Goal: Obtain resource: Obtain resource

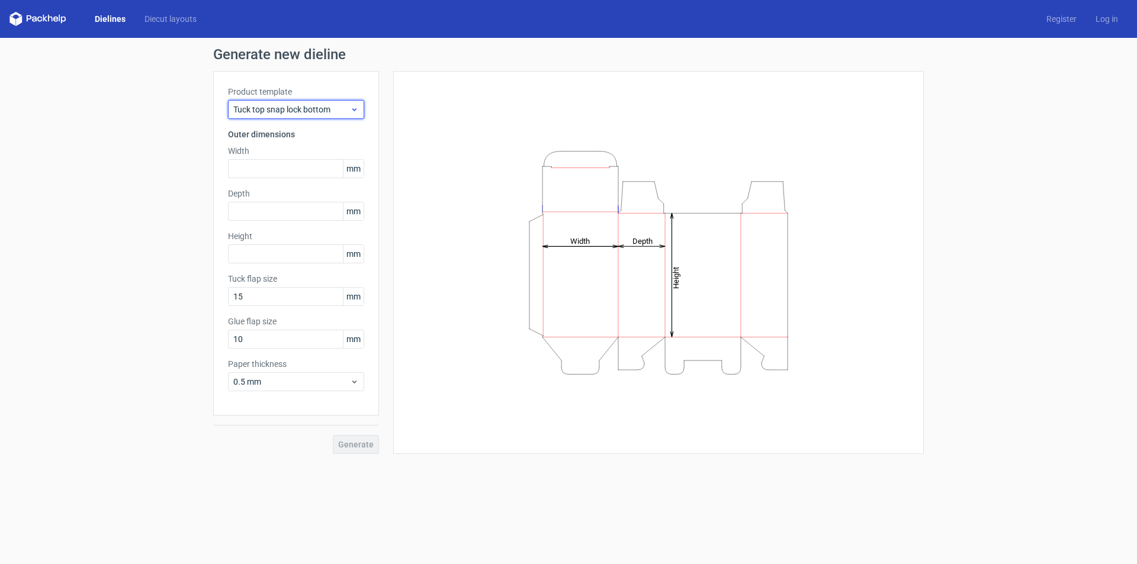
click at [352, 107] on icon at bounding box center [354, 109] width 9 height 9
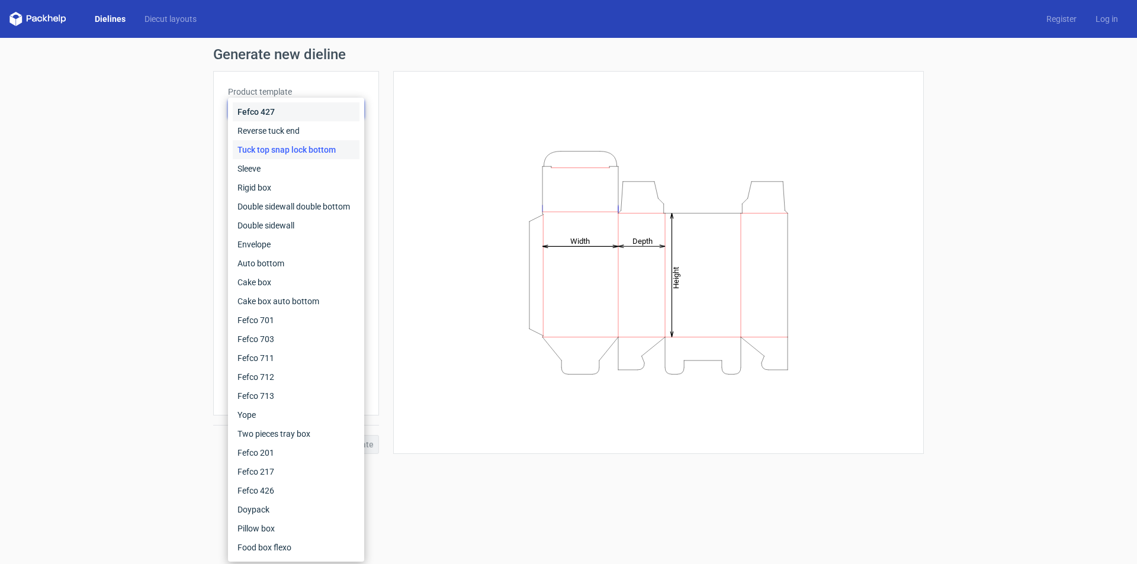
click at [349, 106] on div "Fefco 427" at bounding box center [296, 111] width 127 height 19
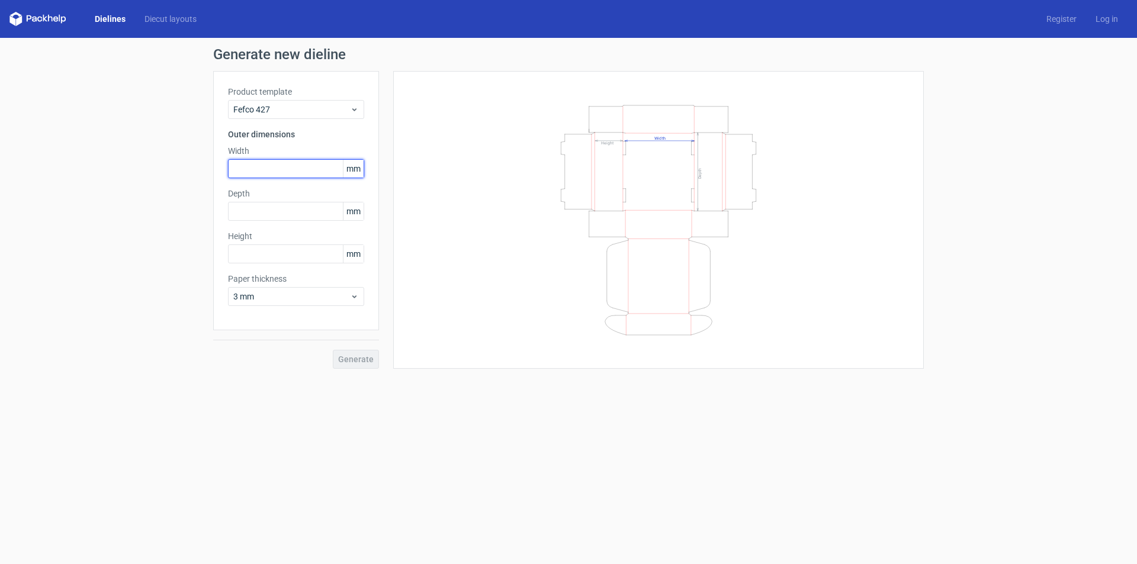
click at [311, 171] on input "text" at bounding box center [296, 168] width 136 height 19
click at [153, 21] on link "Diecut layouts" at bounding box center [170, 19] width 71 height 12
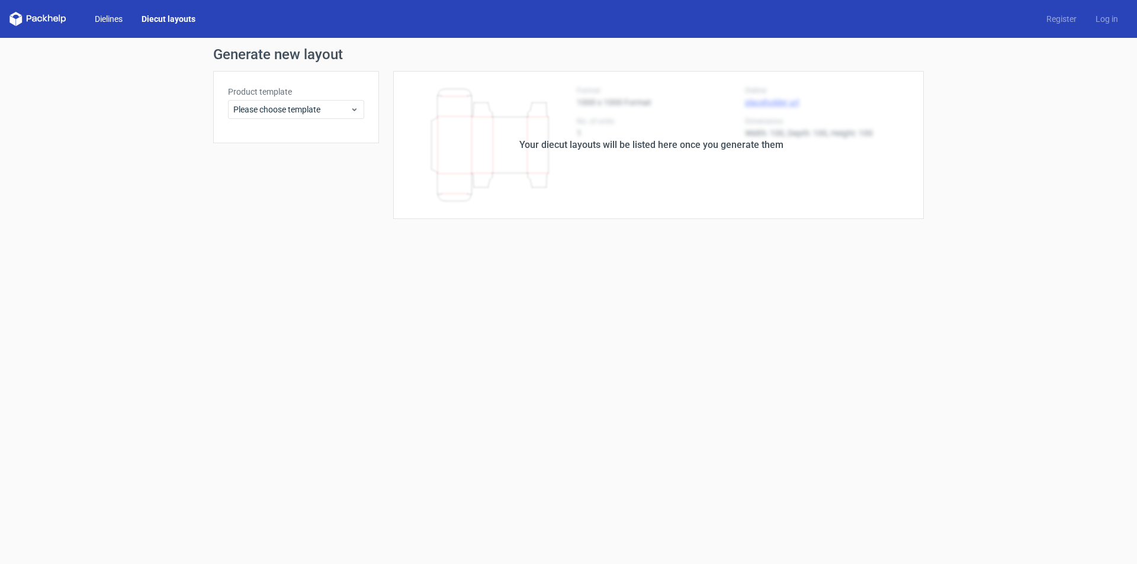
click at [115, 17] on link "Dielines" at bounding box center [108, 19] width 47 height 12
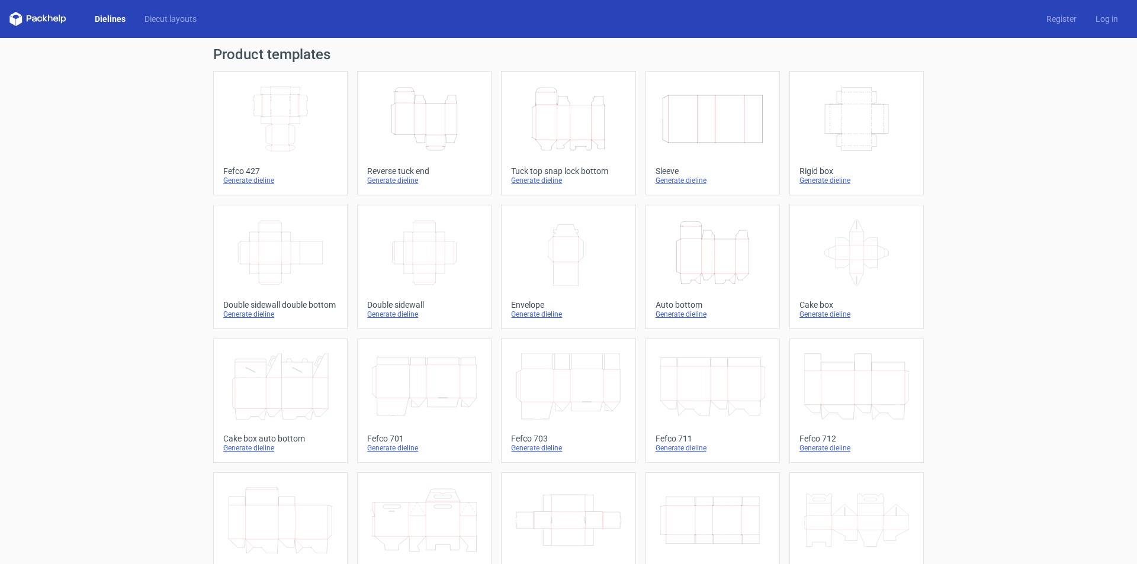
click at [438, 134] on icon "Height Depth Width" at bounding box center [424, 119] width 105 height 66
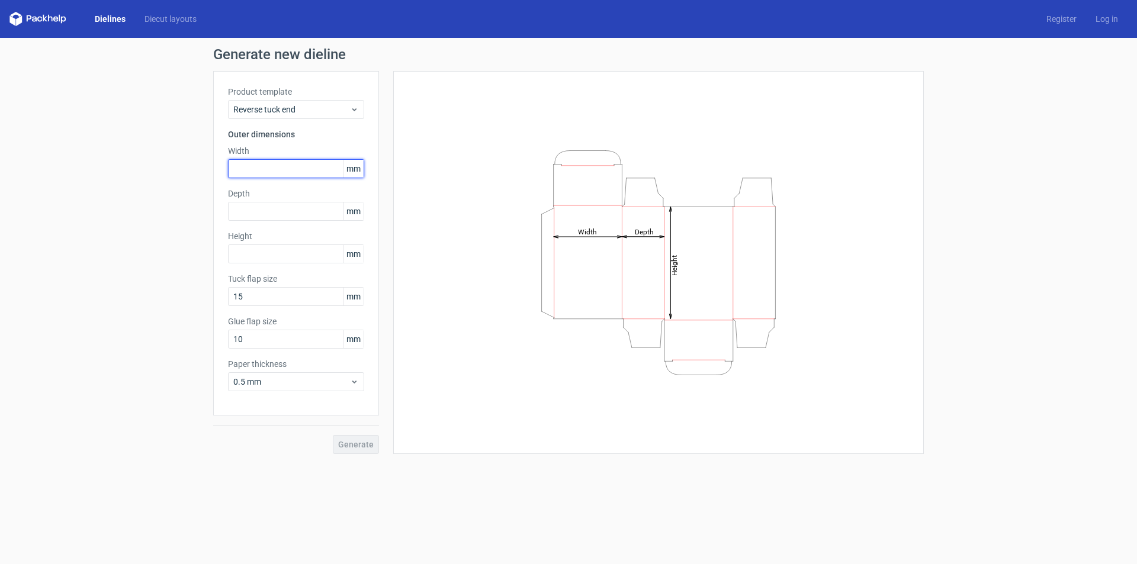
click at [326, 165] on input "text" at bounding box center [296, 168] width 136 height 19
type input "60"
click at [317, 208] on input "text" at bounding box center [296, 211] width 136 height 19
type input "60"
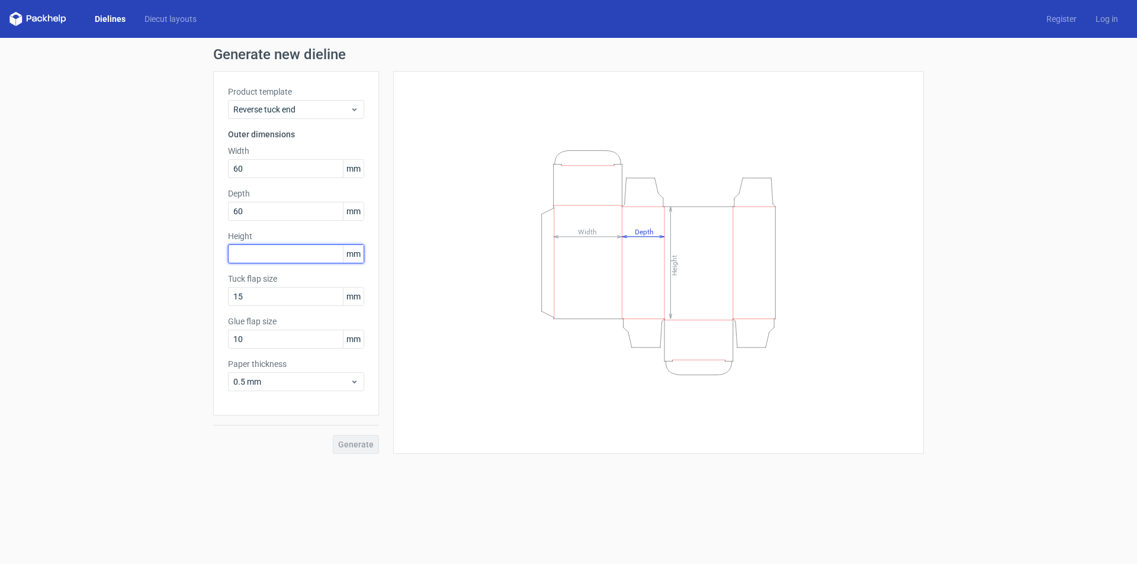
click at [314, 253] on input "text" at bounding box center [296, 254] width 136 height 19
type input "45"
click at [305, 297] on input "15" at bounding box center [296, 296] width 136 height 19
click at [329, 393] on div "Product template Reverse tuck end Outer dimensions Width 60 mm Depth 60 mm Heig…" at bounding box center [296, 243] width 166 height 345
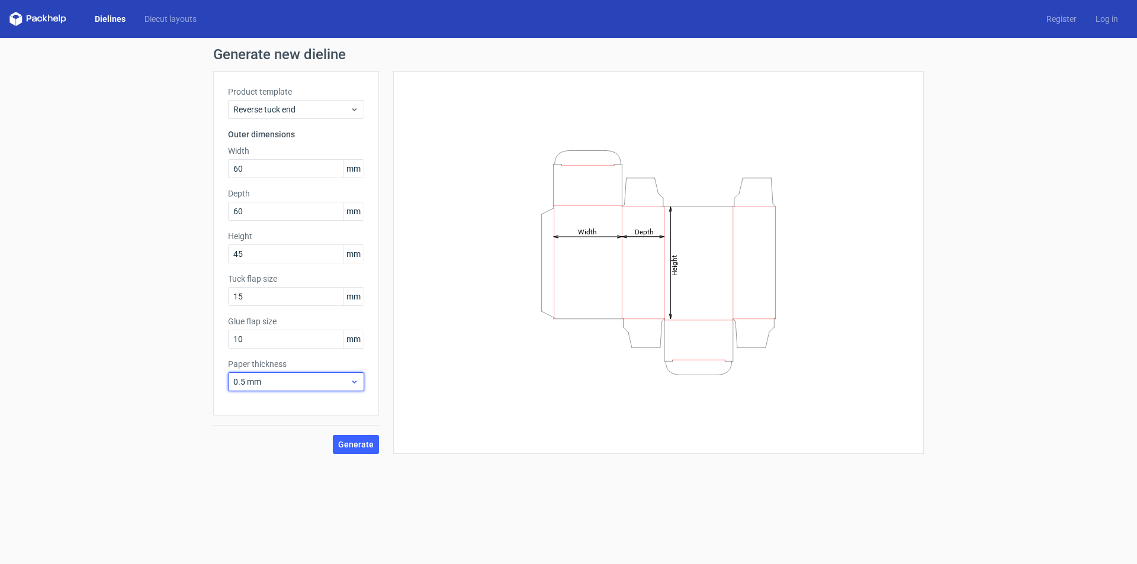
click at [336, 378] on span "0.5 mm" at bounding box center [291, 382] width 117 height 12
click at [296, 448] on div "1 mm" at bounding box center [296, 445] width 127 height 19
click at [370, 445] on span "Generate" at bounding box center [356, 445] width 36 height 8
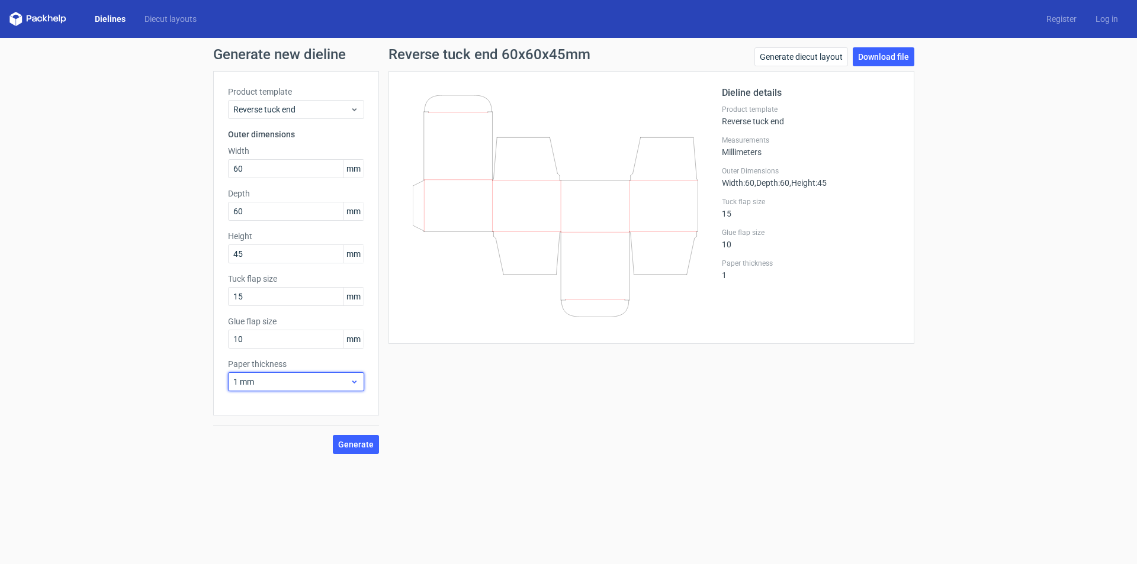
click at [354, 380] on icon at bounding box center [354, 381] width 9 height 9
drag, startPoint x: 253, startPoint y: 301, endPoint x: 203, endPoint y: 304, distance: 50.5
click at [203, 304] on div "Generate new dieline Product template Reverse tuck end Outer dimensions Width 6…" at bounding box center [568, 251] width 1137 height 426
type input "12"
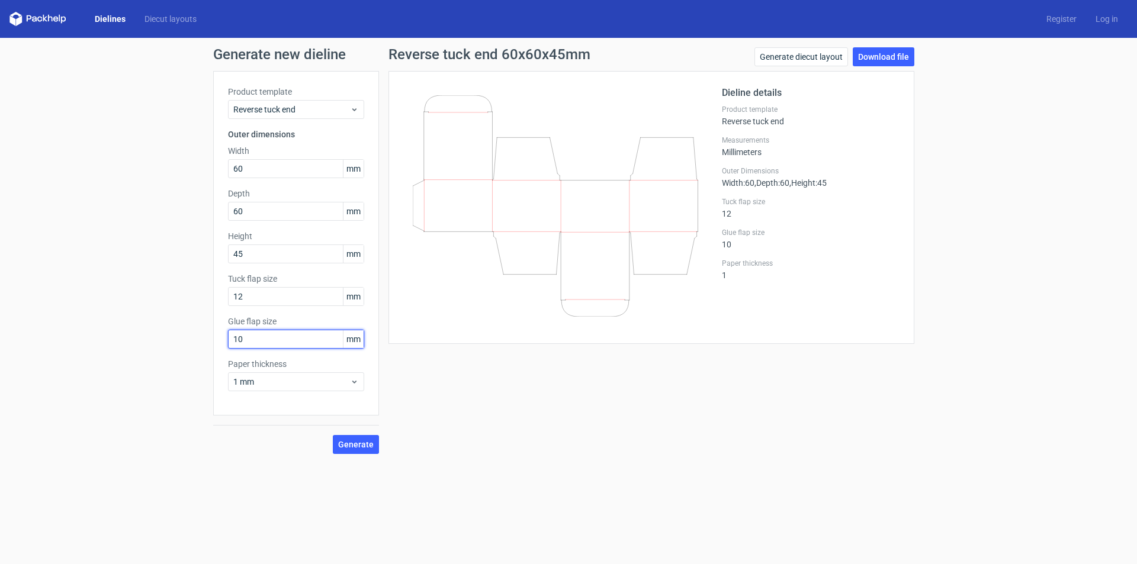
click at [261, 335] on input "10" at bounding box center [296, 339] width 136 height 19
click at [348, 441] on span "Generate" at bounding box center [356, 445] width 36 height 8
click at [358, 380] on icon at bounding box center [354, 381] width 9 height 9
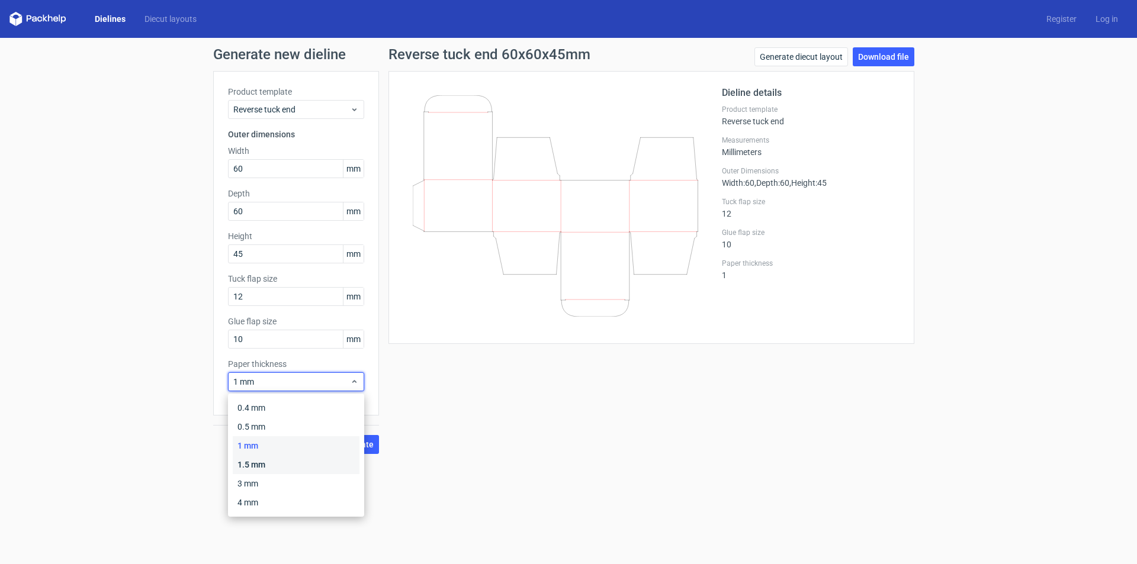
click at [316, 455] on div "1.5 mm" at bounding box center [296, 464] width 127 height 19
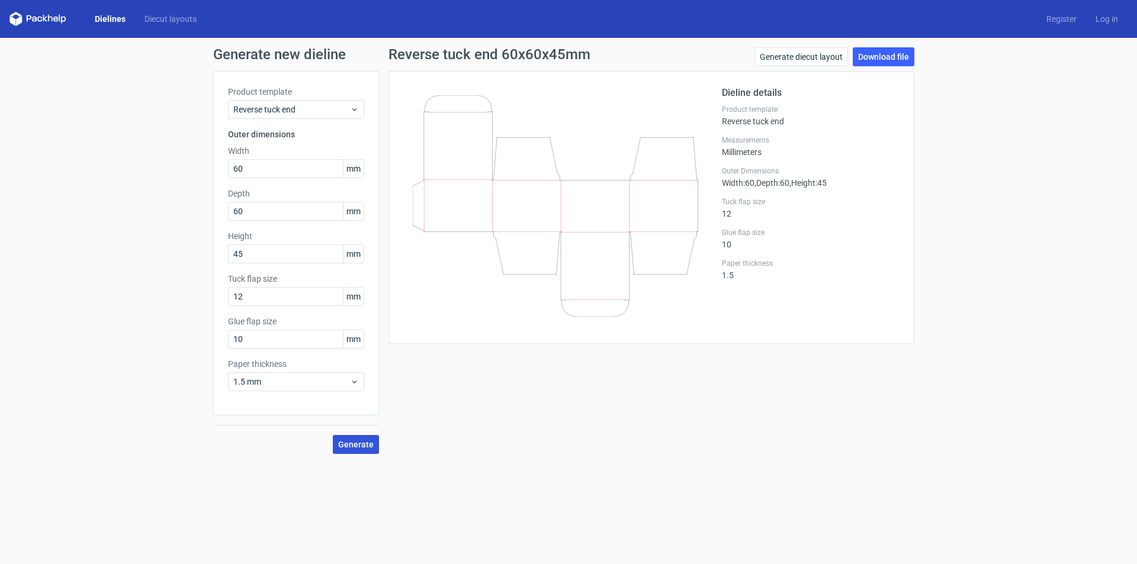
click at [352, 447] on span "Generate" at bounding box center [356, 445] width 36 height 8
click at [892, 60] on link "Download file" at bounding box center [884, 56] width 62 height 19
